Goal: Information Seeking & Learning: Learn about a topic

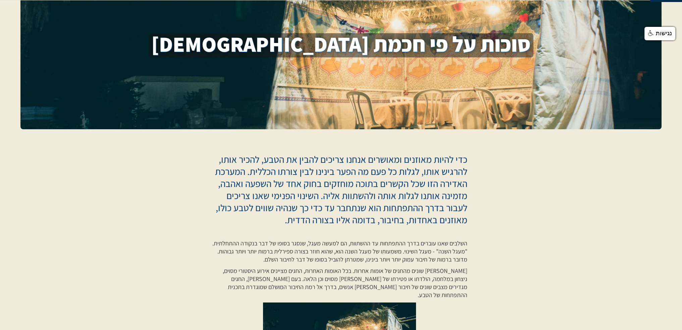
scroll to position [67, 0]
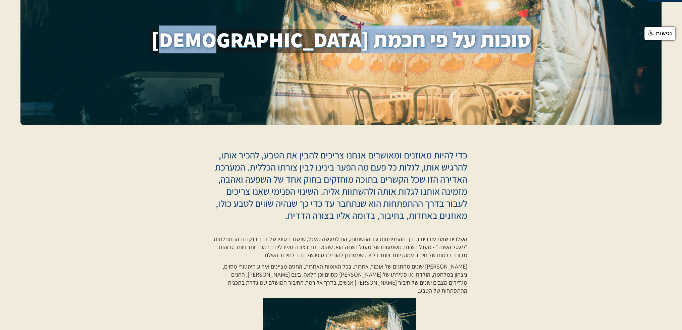
drag, startPoint x: 447, startPoint y: 40, endPoint x: 228, endPoint y: 47, distance: 218.6
click at [228, 45] on h1 "סוכות על פי חכמת [DEMOGRAPHIC_DATA]" at bounding box center [341, 41] width 385 height 24
copy h1 "סוכות על פי חכמת [DEMOGRAPHIC_DATA]"
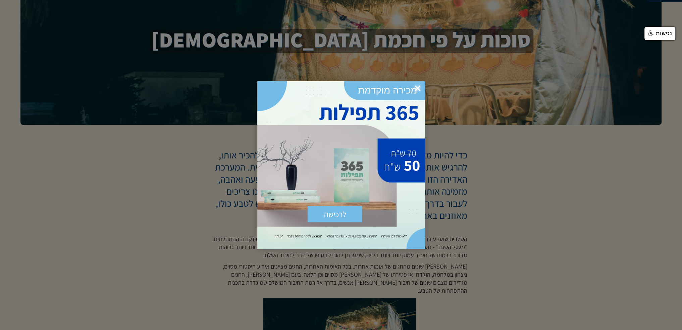
click at [208, 173] on div at bounding box center [341, 165] width 682 height 330
click at [416, 87] on span "×" at bounding box center [417, 88] width 15 height 15
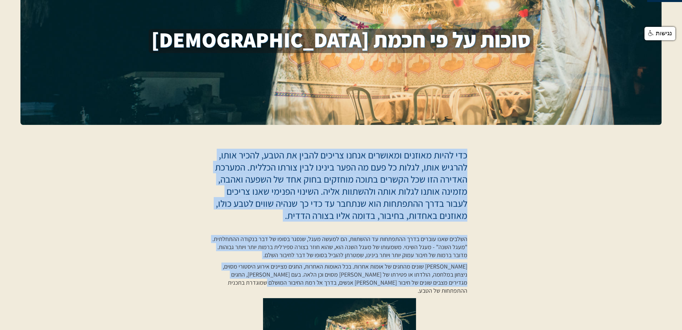
drag, startPoint x: 466, startPoint y: 157, endPoint x: 299, endPoint y: 282, distance: 209.0
copy div "lor ipsum dolorsi ametcons adipi elitse doeiu te inci, utlab etdo, magnaa enim,…"
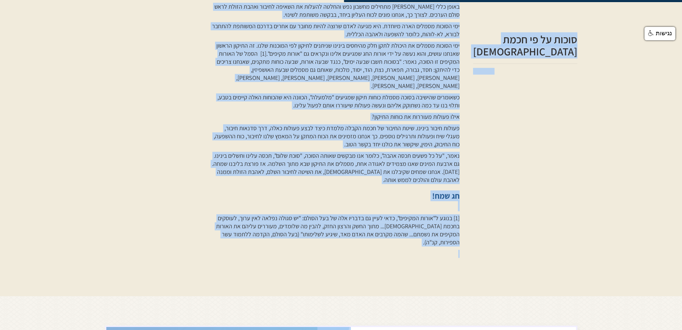
scroll to position [682, 0]
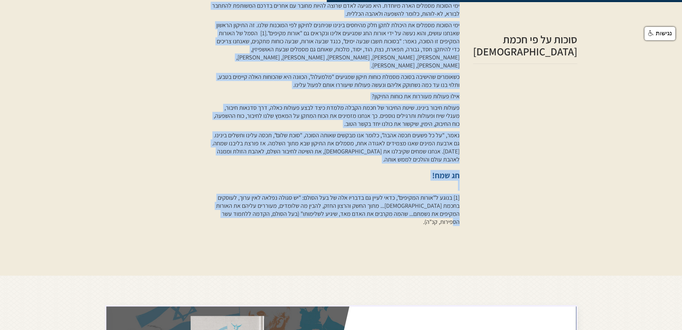
drag, startPoint x: 466, startPoint y: 75, endPoint x: 218, endPoint y: 190, distance: 273.6
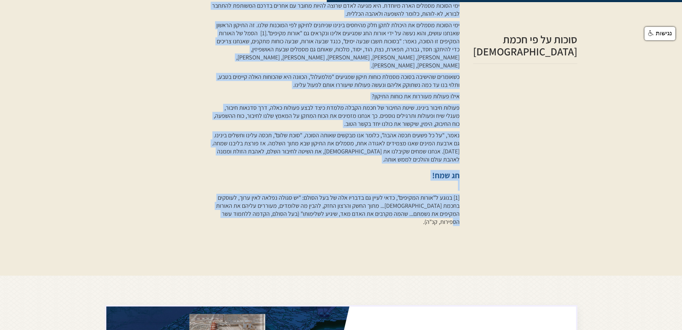
copy div "lor ips dolor sita cons 0773 adi elit sedd, eiu tem incid utlab et dolor magna.…"
